Goal: Task Accomplishment & Management: Manage account settings

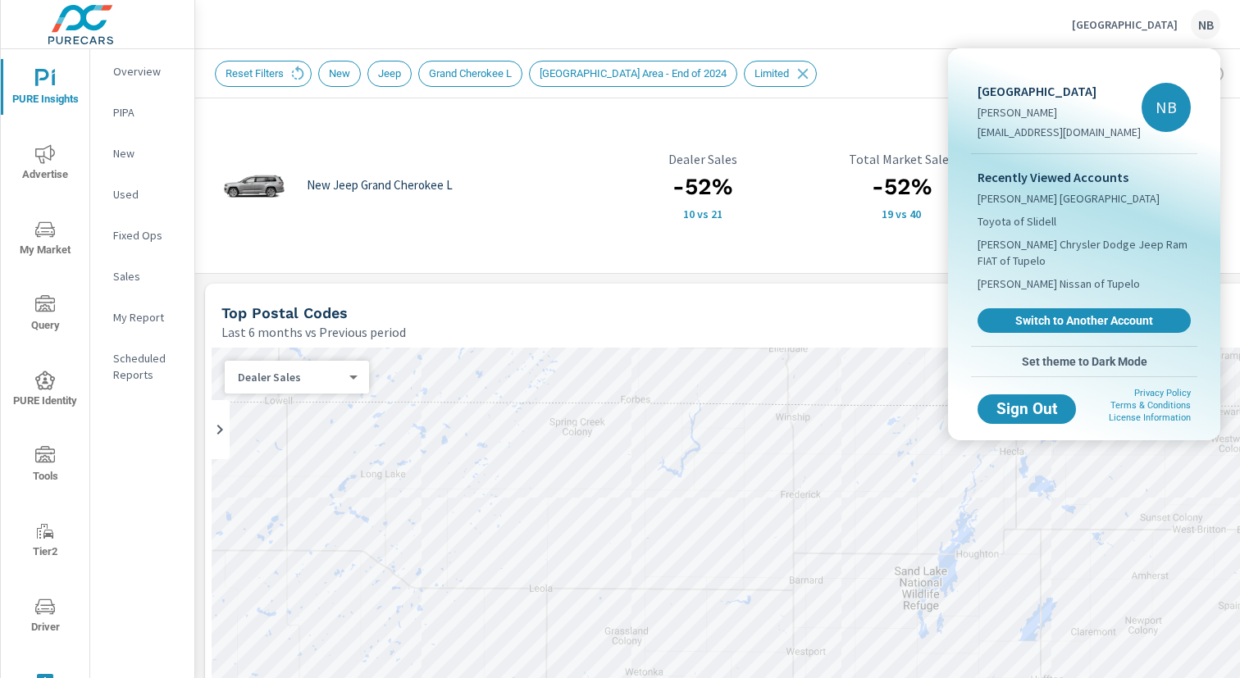
scroll to position [307, 0]
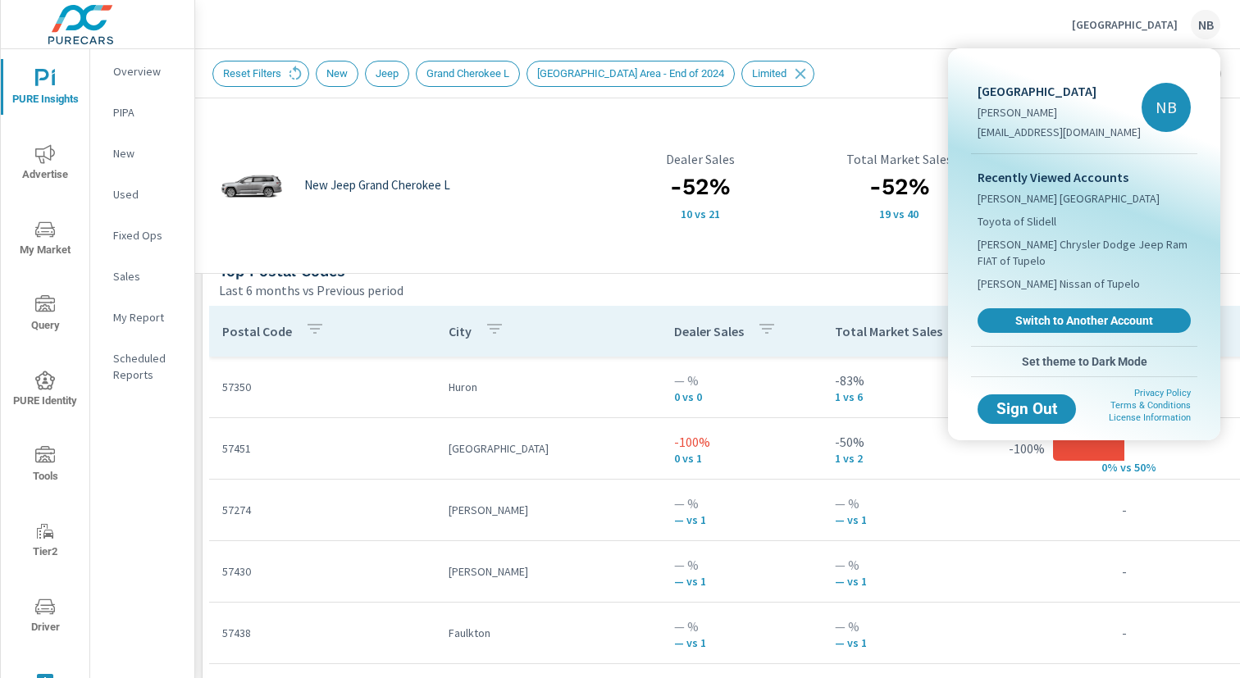
drag, startPoint x: 934, startPoint y: 29, endPoint x: 954, endPoint y: 5, distance: 31.4
click at [934, 29] on div at bounding box center [620, 339] width 1240 height 678
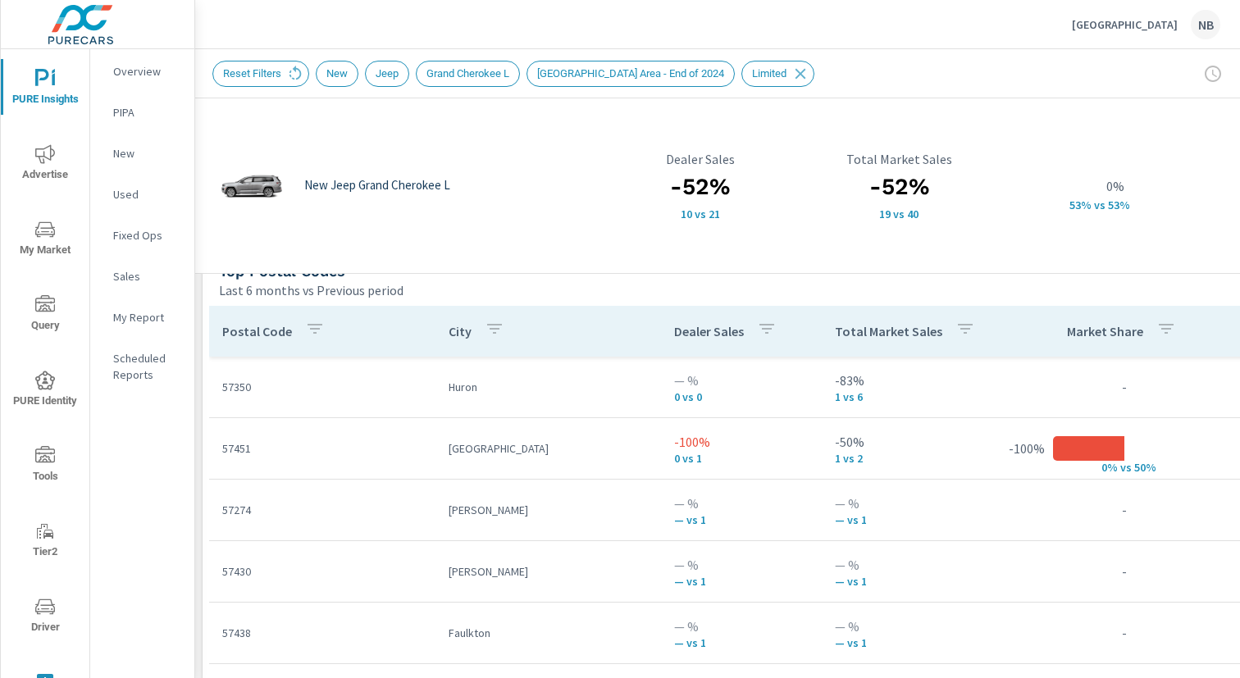
click at [1102, 25] on p "Aberdeen Chrysler Center" at bounding box center [1125, 24] width 106 height 15
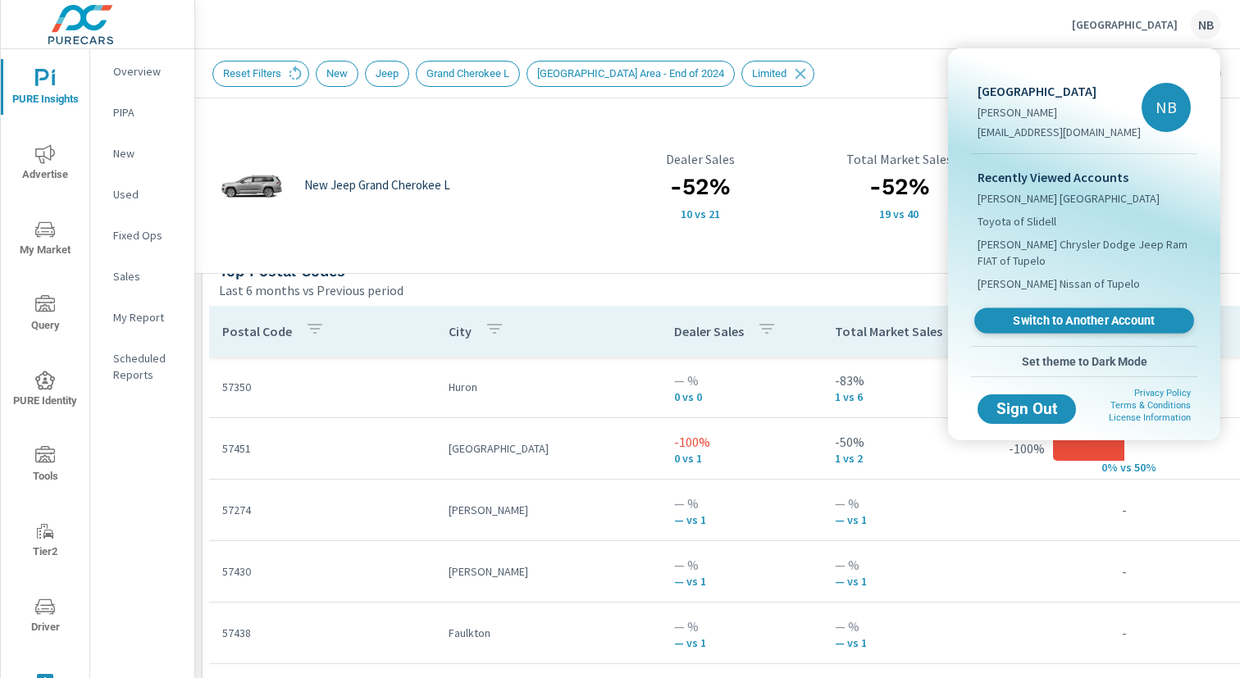
click at [1097, 324] on span "Switch to Another Account" at bounding box center [1083, 321] width 201 height 16
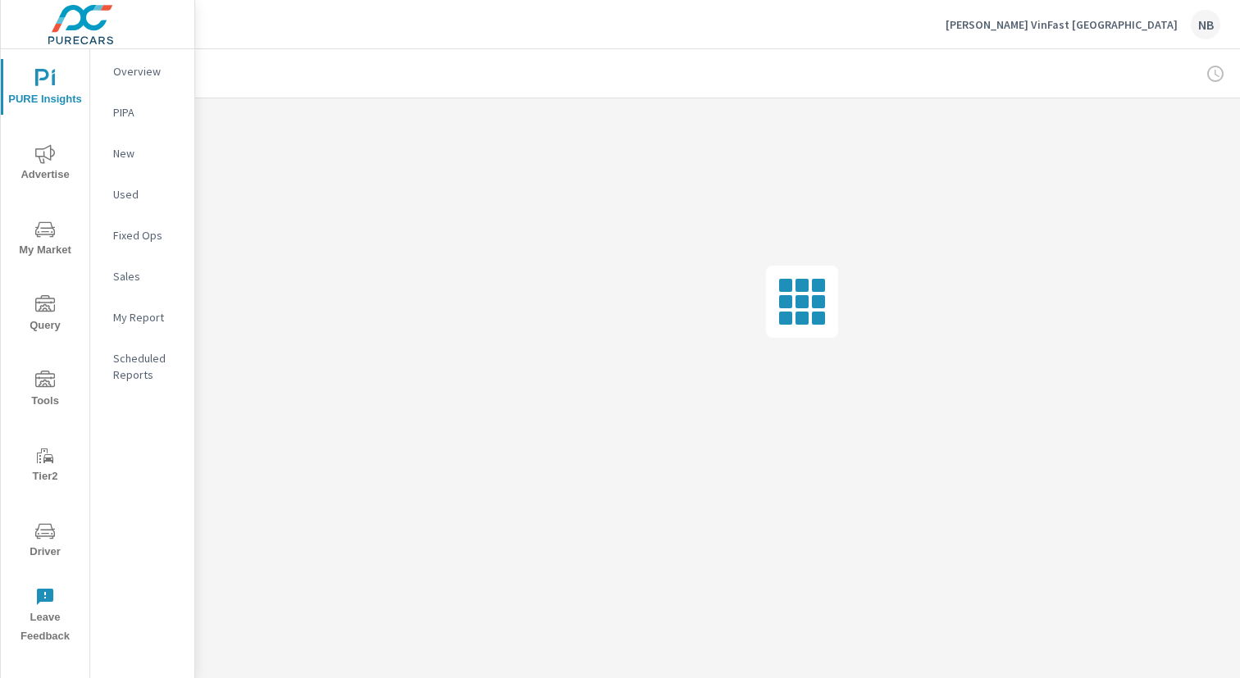
click at [43, 540] on icon "nav menu" at bounding box center [45, 531] width 20 height 20
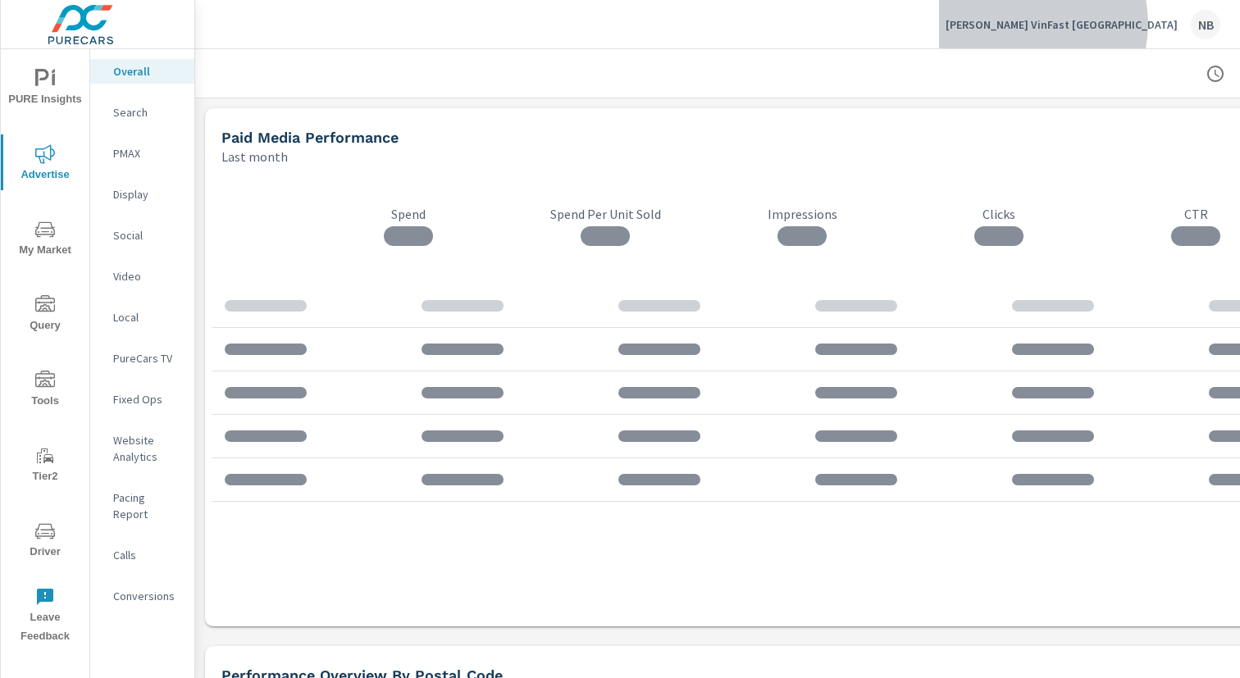
click at [1104, 24] on p "[PERSON_NAME] VinFast [GEOGRAPHIC_DATA]" at bounding box center [1061, 24] width 232 height 15
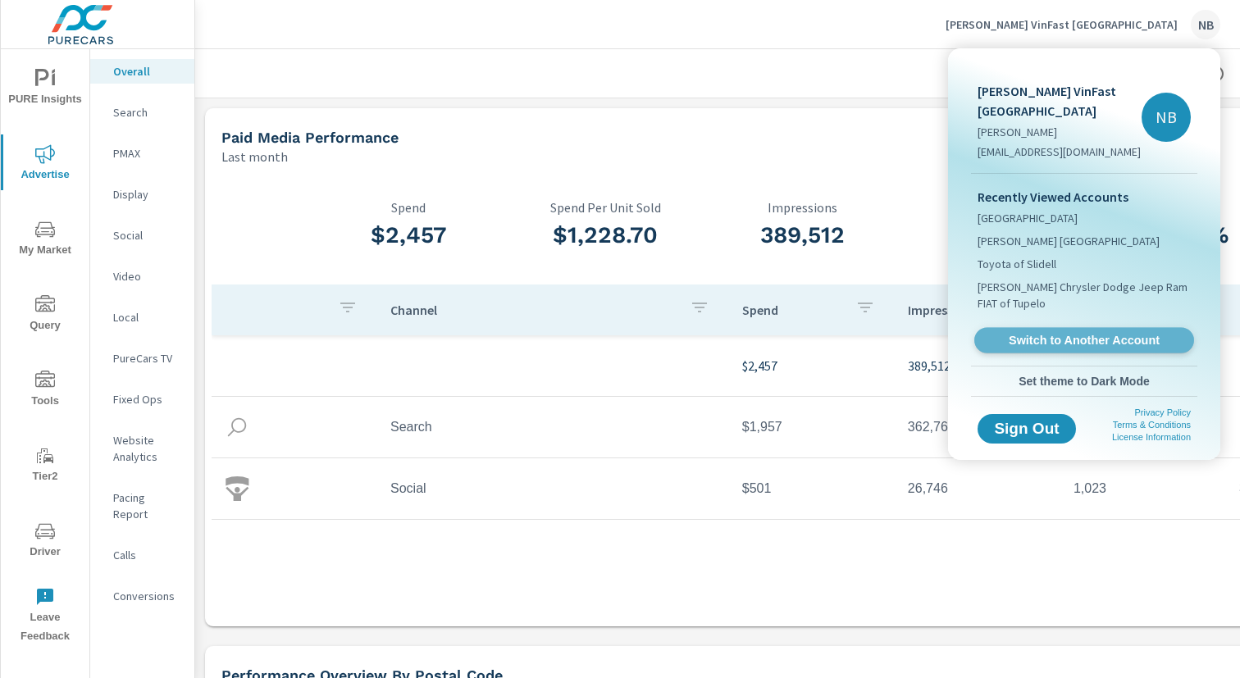
click at [1087, 342] on span "Switch to Another Account" at bounding box center [1083, 341] width 201 height 16
